Goal: Find specific fact: Find specific fact

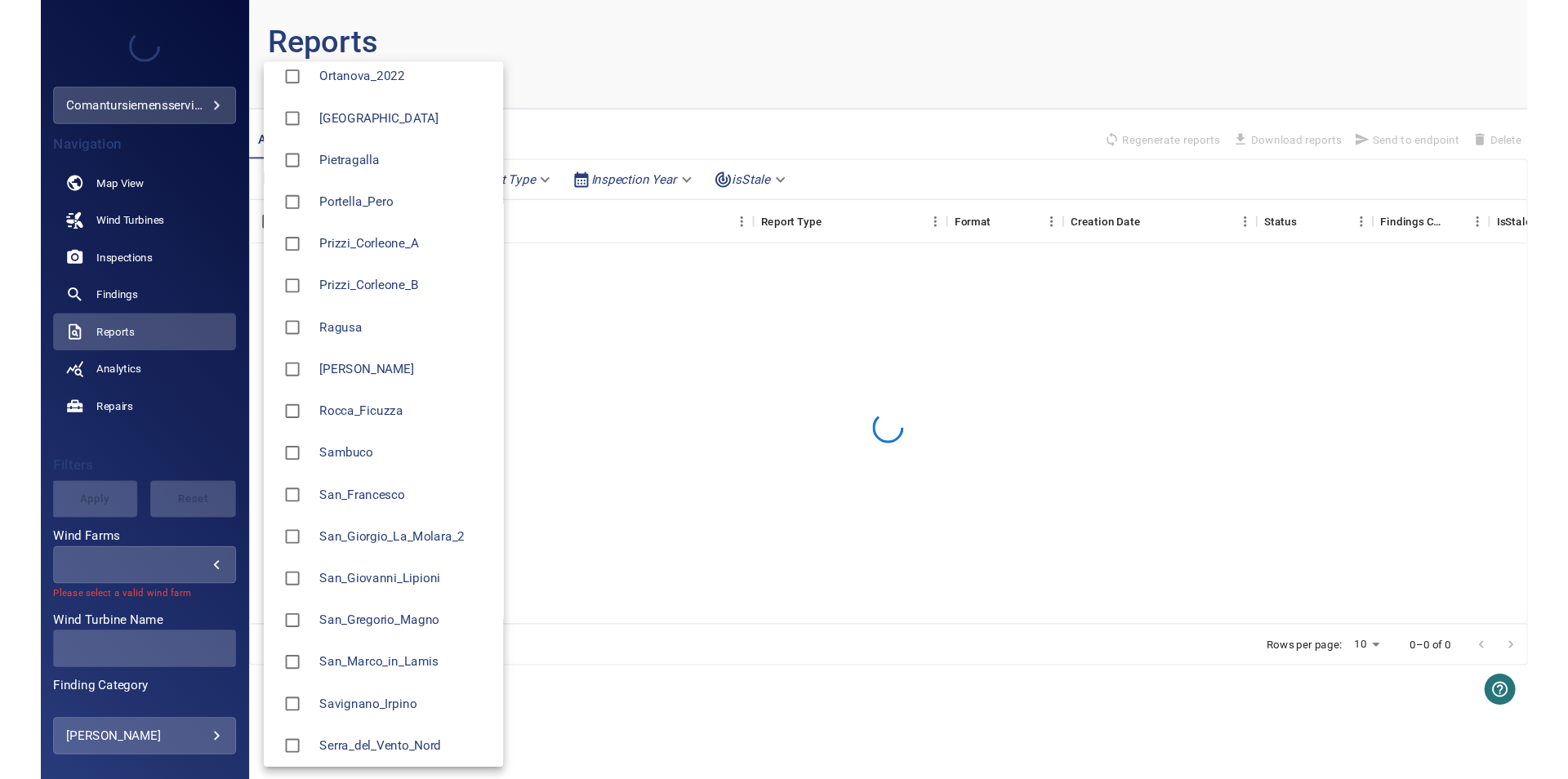
scroll to position [1648, 0]
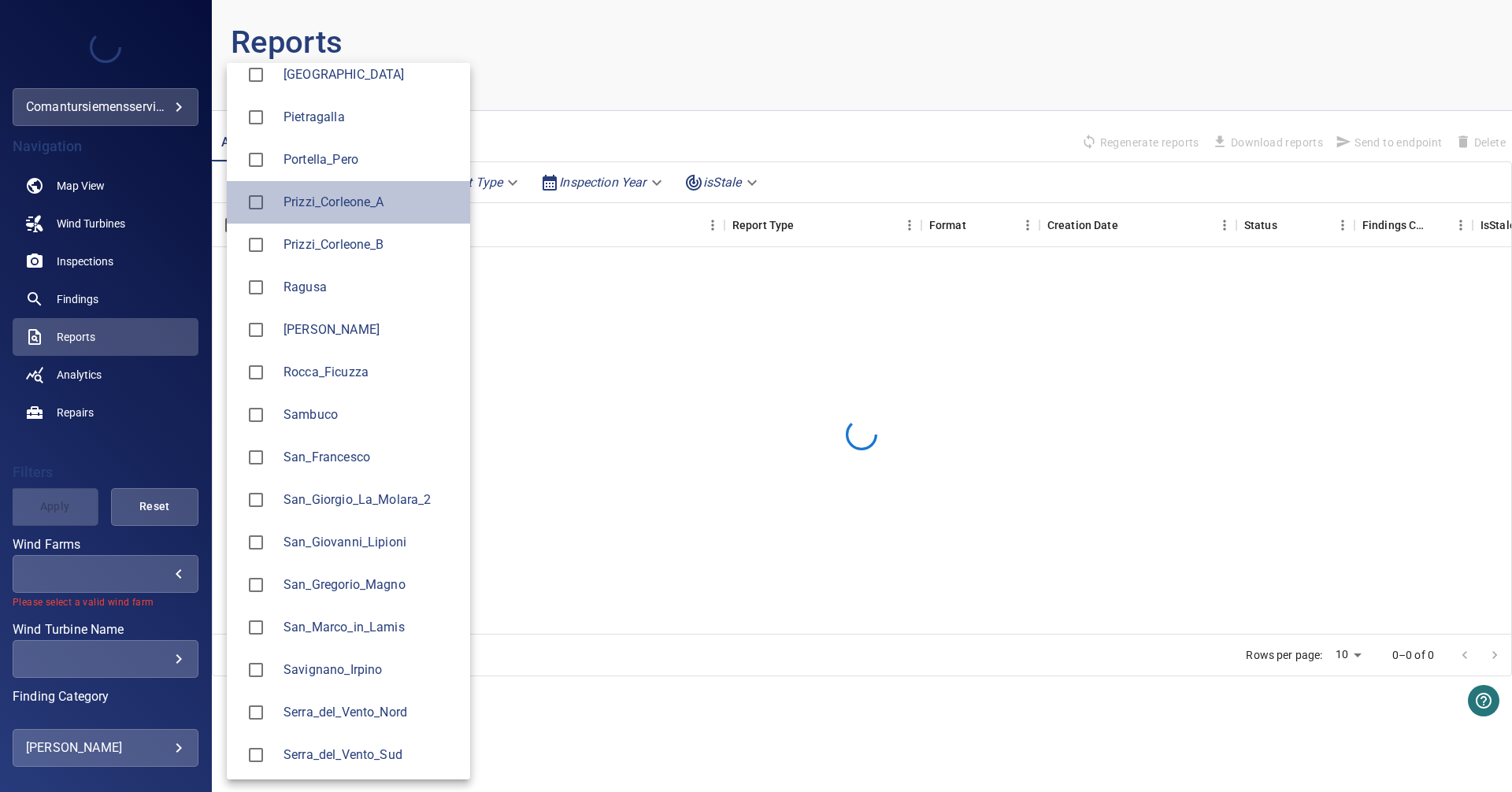
click at [329, 213] on li "Prizzi_Corleone_A" at bounding box center [348, 203] width 243 height 43
type input "**********"
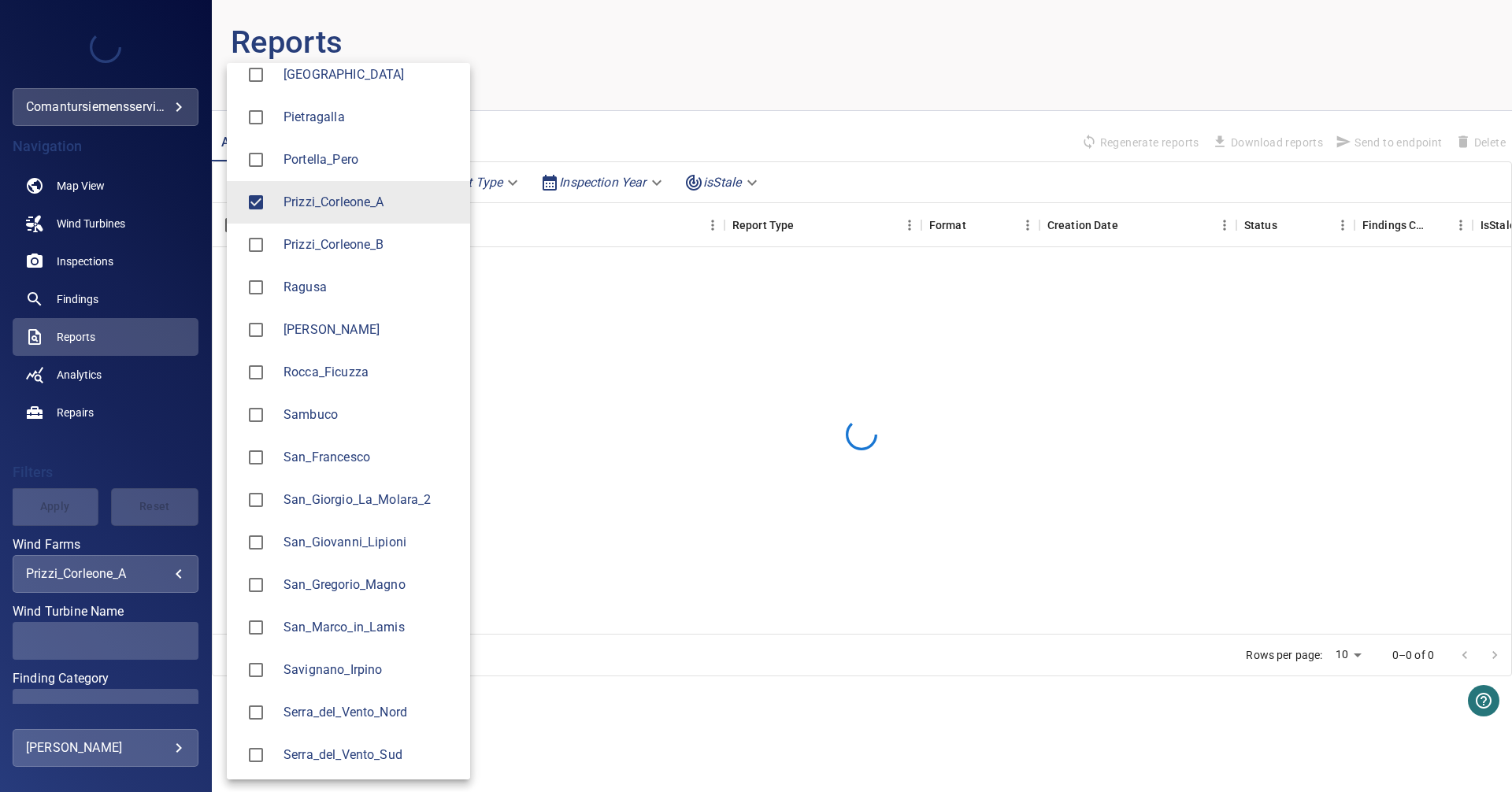
click at [136, 445] on div at bounding box center [756, 396] width 1512 height 792
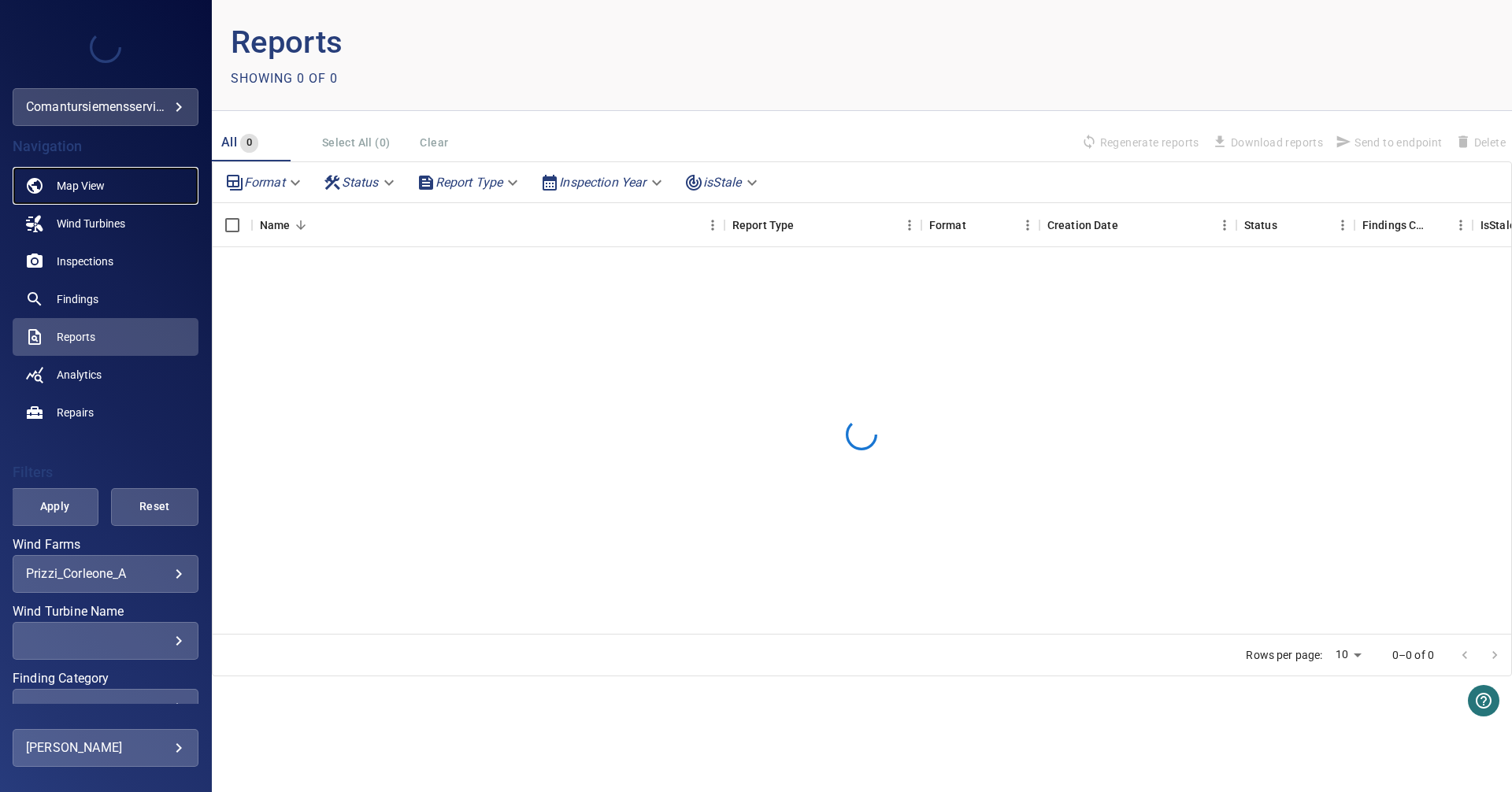
click at [56, 179] on span "Map View" at bounding box center [80, 186] width 48 height 16
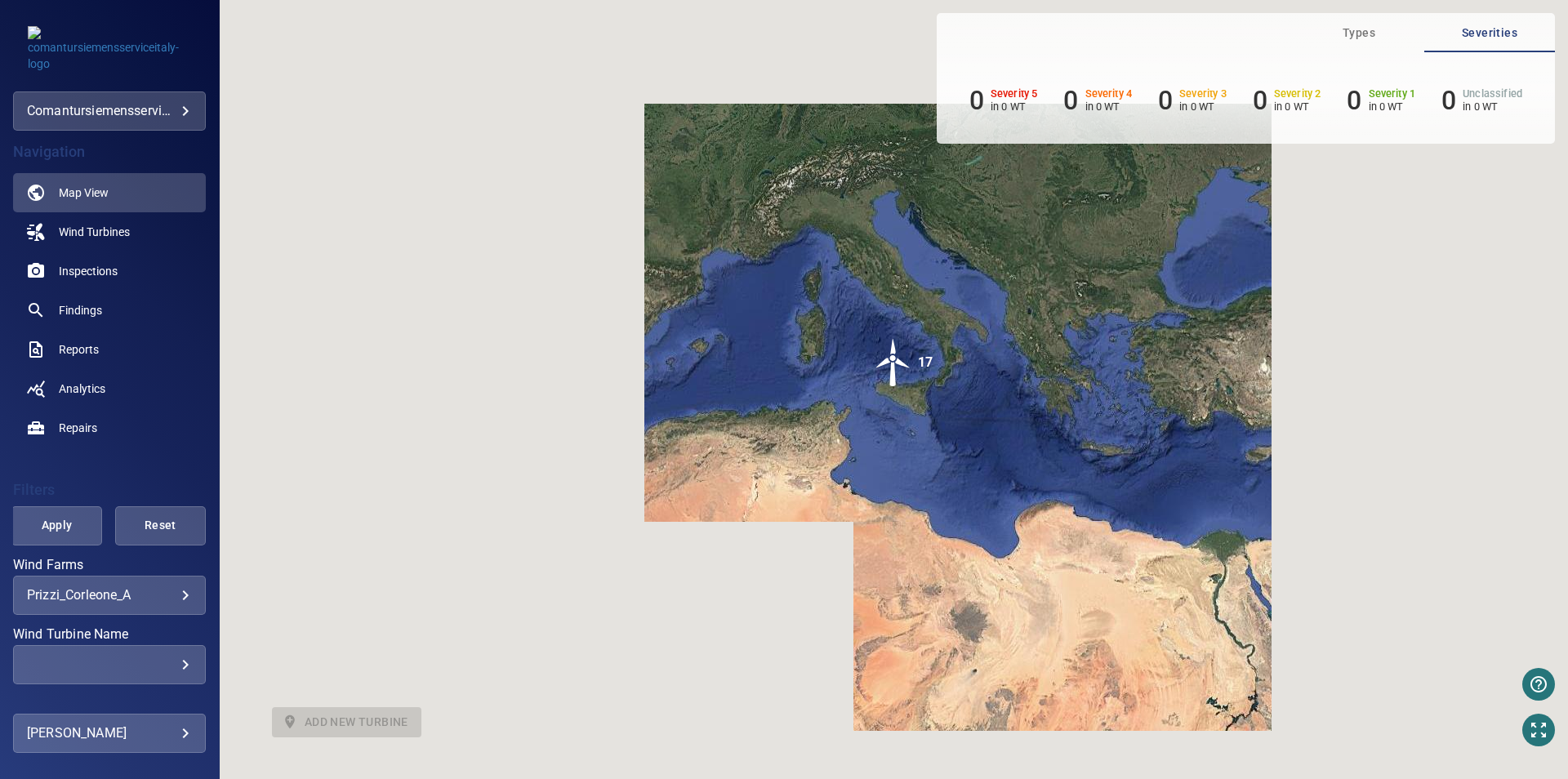
click at [889, 356] on img "17" at bounding box center [893, 362] width 49 height 49
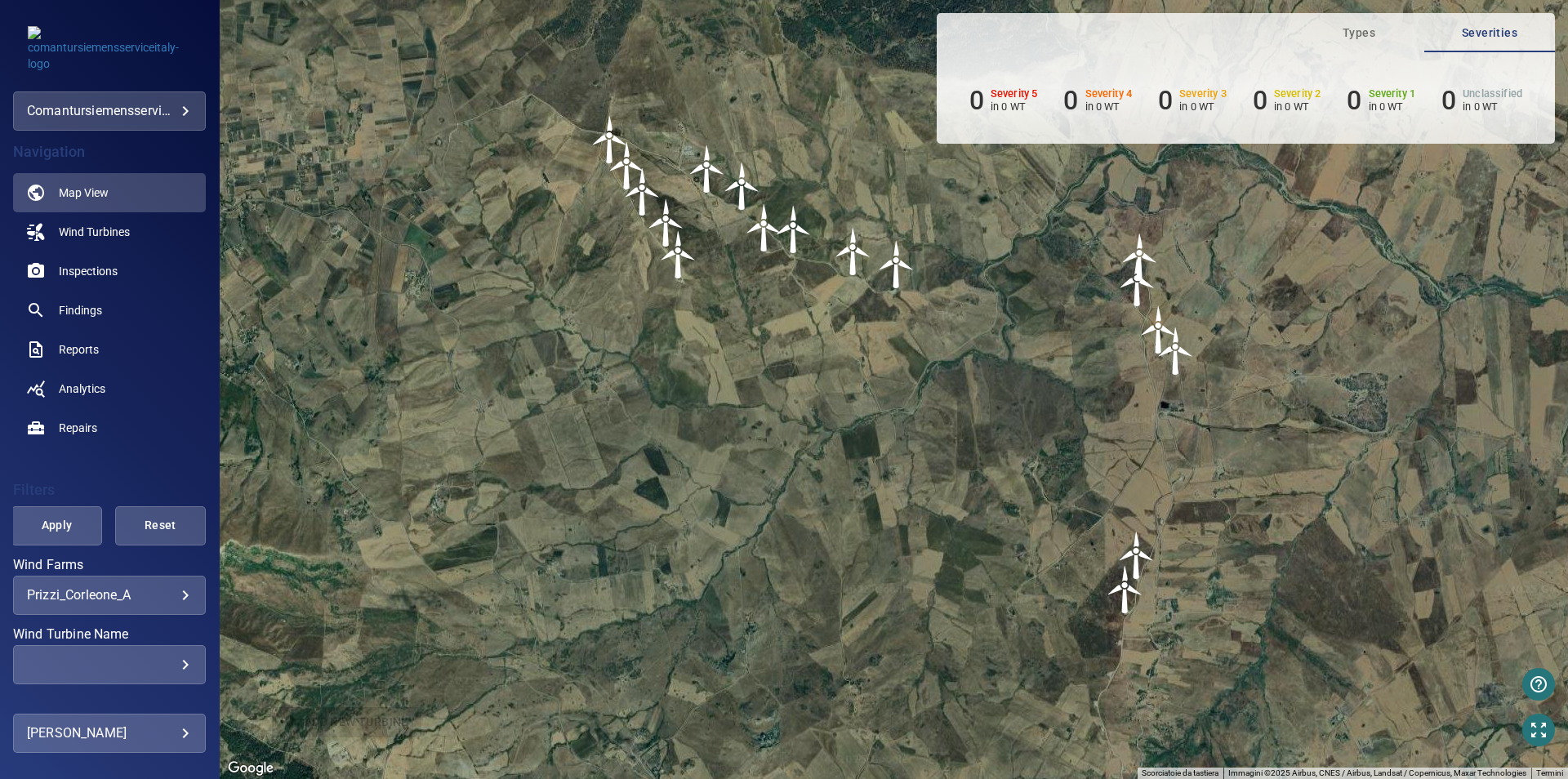
click at [739, 179] on img "PR07" at bounding box center [742, 186] width 49 height 49
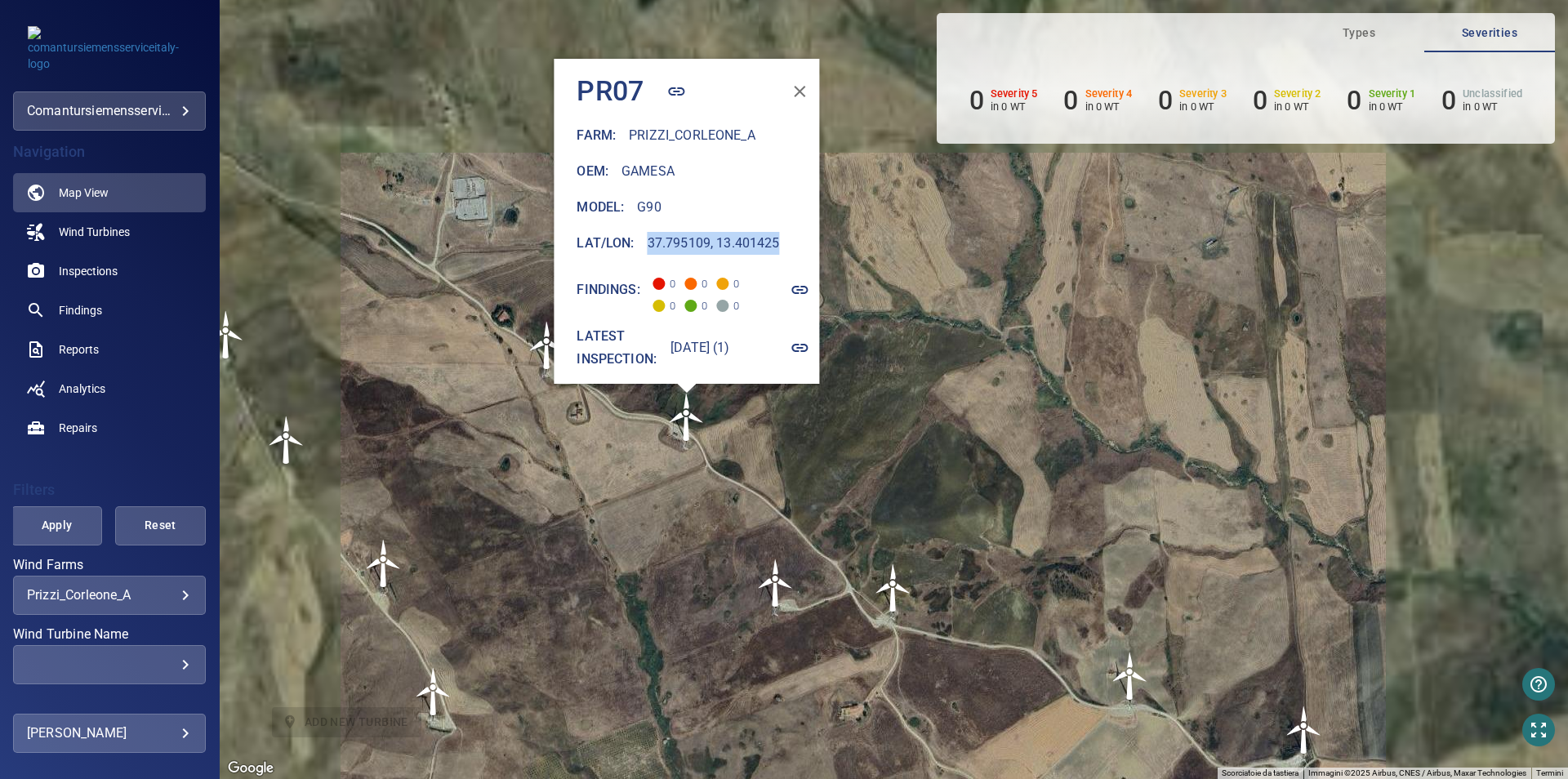
drag, startPoint x: 621, startPoint y: 230, endPoint x: 770, endPoint y: 238, distance: 149.2
click at [770, 238] on div "Lat/Lon : [GEOGRAPHIC_DATA]" at bounding box center [698, 243] width 243 height 23
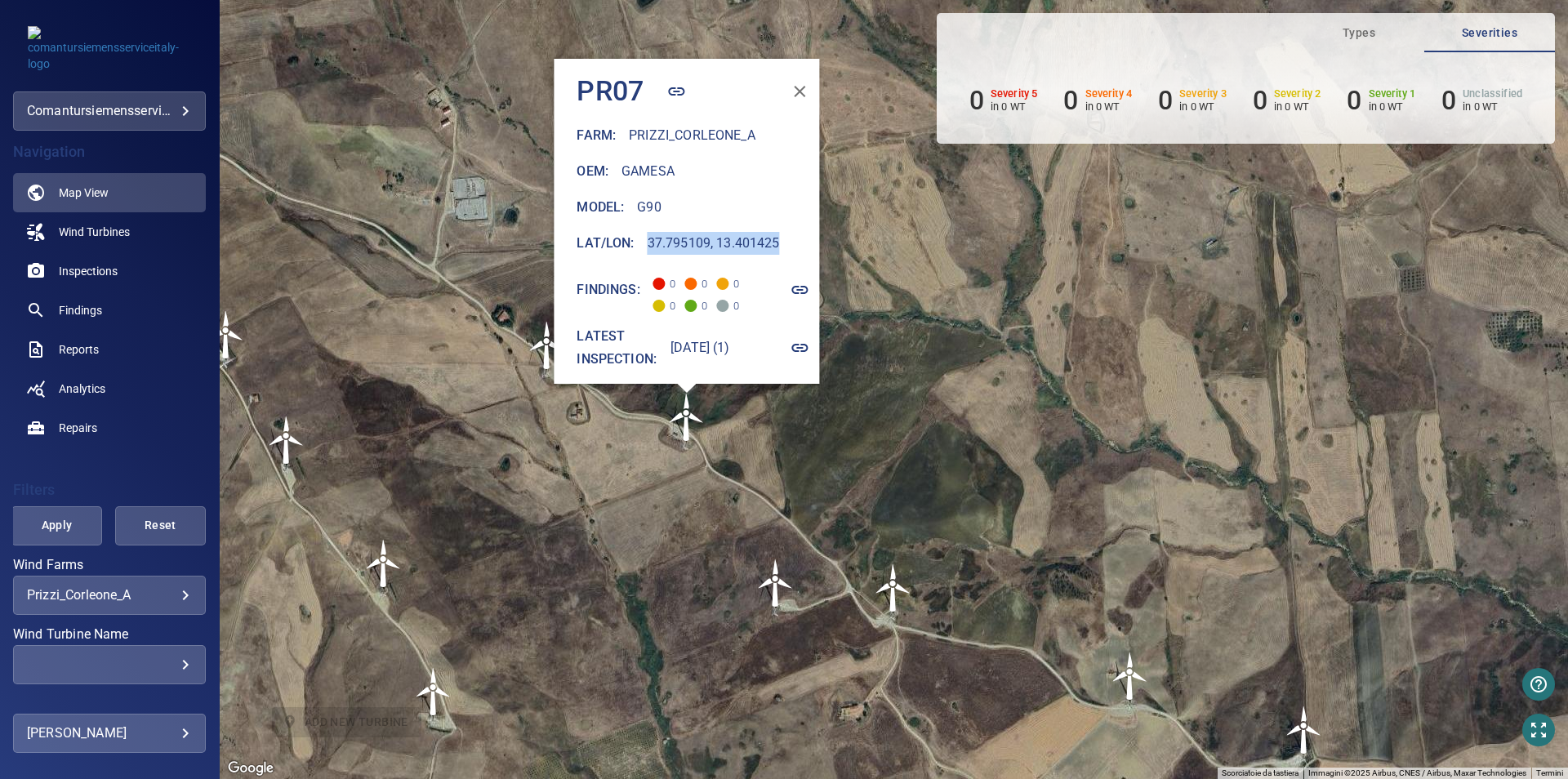
copy h6 "37.795109, 13.401425"
